Goal: Task Accomplishment & Management: Use online tool/utility

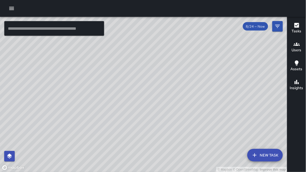
click at [73, 71] on div "© Mapbox © OpenStreetMap Improve this map" at bounding box center [144, 95] width 288 height 156
drag, startPoint x: 67, startPoint y: 66, endPoint x: 86, endPoint y: 71, distance: 19.2
click at [86, 71] on div "© Mapbox © OpenStreetMap Improve this map" at bounding box center [144, 95] width 288 height 156
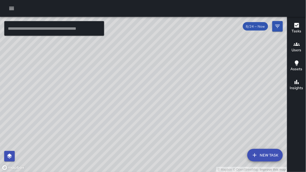
drag, startPoint x: 92, startPoint y: 71, endPoint x: 99, endPoint y: 73, distance: 7.4
click at [98, 72] on div "© Mapbox © OpenStreetMap Improve this map" at bounding box center [144, 95] width 288 height 156
drag, startPoint x: 118, startPoint y: 64, endPoint x: 111, endPoint y: 42, distance: 22.7
click at [111, 42] on div "© Mapbox © OpenStreetMap Improve this map" at bounding box center [144, 95] width 288 height 156
drag, startPoint x: 183, startPoint y: 47, endPoint x: 164, endPoint y: 85, distance: 41.9
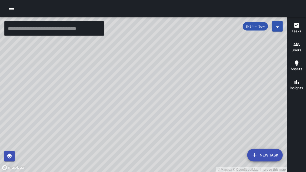
click at [164, 85] on div "© Mapbox © OpenStreetMap Improve this map" at bounding box center [144, 95] width 288 height 156
drag, startPoint x: 159, startPoint y: 60, endPoint x: 152, endPoint y: 72, distance: 13.8
click at [152, 72] on div "© Mapbox © OpenStreetMap Improve this map" at bounding box center [144, 95] width 288 height 156
drag, startPoint x: 148, startPoint y: 76, endPoint x: 160, endPoint y: 60, distance: 20.1
click at [160, 60] on div "© Mapbox © OpenStreetMap Improve this map" at bounding box center [144, 95] width 288 height 156
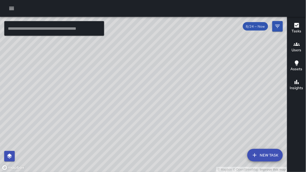
drag, startPoint x: 185, startPoint y: 121, endPoint x: 218, endPoint y: 116, distance: 33.4
click at [218, 116] on div "© Mapbox © OpenStreetMap Improve this map" at bounding box center [144, 95] width 288 height 156
click at [277, 28] on icon "Filters" at bounding box center [278, 26] width 6 height 6
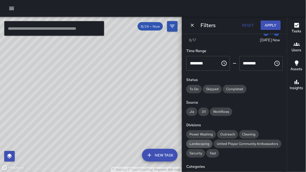
scroll to position [17, 0]
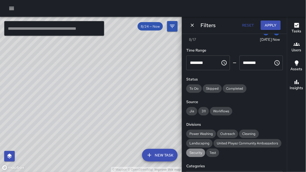
click at [197, 151] on span "Security" at bounding box center [196, 153] width 19 height 4
click at [194, 27] on icon "Dismiss" at bounding box center [192, 25] width 5 height 5
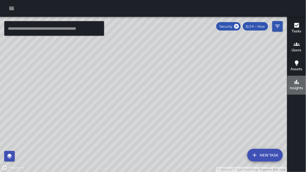
click at [297, 80] on icon "button" at bounding box center [297, 82] width 4 height 4
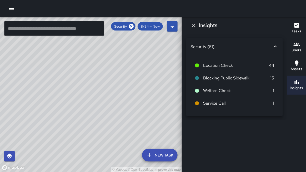
click at [276, 45] on icon at bounding box center [276, 46] width 6 height 6
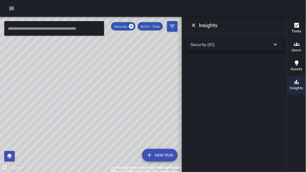
click at [276, 44] on icon at bounding box center [276, 44] width 6 height 6
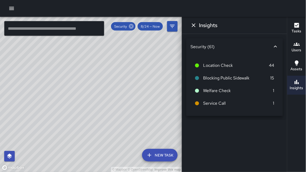
click at [134, 26] on icon at bounding box center [131, 26] width 5 height 5
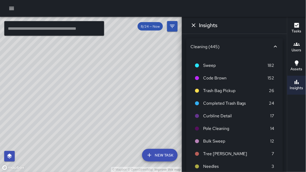
click at [155, 53] on div "© Mapbox © OpenStreetMap Improve this map" at bounding box center [91, 95] width 182 height 156
click at [162, 156] on button "New Task" at bounding box center [160, 155] width 36 height 13
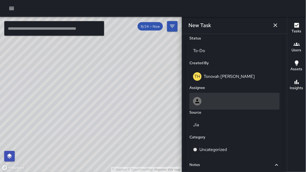
scroll to position [251, 0]
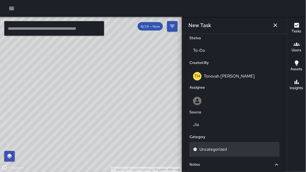
click at [213, 146] on div "Uncategorized" at bounding box center [235, 149] width 90 height 15
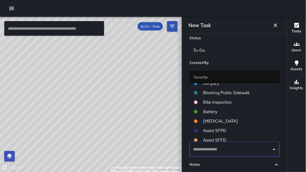
scroll to position [1053, 0]
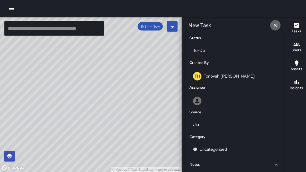
click at [276, 24] on icon "button" at bounding box center [276, 25] width 6 height 6
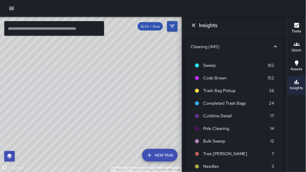
click at [276, 25] on div "Insights" at bounding box center [234, 25] width 105 height 17
click at [192, 22] on icon "Dismiss" at bounding box center [194, 25] width 6 height 6
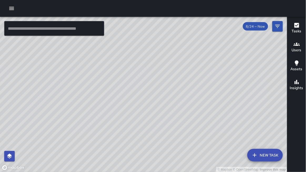
drag, startPoint x: 212, startPoint y: 67, endPoint x: 235, endPoint y: 53, distance: 26.4
click at [235, 53] on div "© Mapbox © OpenStreetMap Improve this map" at bounding box center [144, 95] width 288 height 156
drag, startPoint x: 235, startPoint y: 54, endPoint x: 224, endPoint y: 49, distance: 12.0
click at [224, 49] on div "© Mapbox © OpenStreetMap Improve this map" at bounding box center [144, 95] width 288 height 156
drag, startPoint x: 224, startPoint y: 50, endPoint x: 233, endPoint y: 36, distance: 16.2
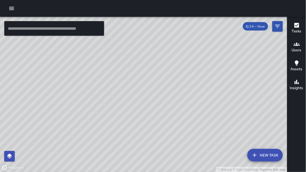
click at [233, 36] on div "© Mapbox © OpenStreetMap Improve this map" at bounding box center [144, 95] width 288 height 156
